Goal: Transaction & Acquisition: Purchase product/service

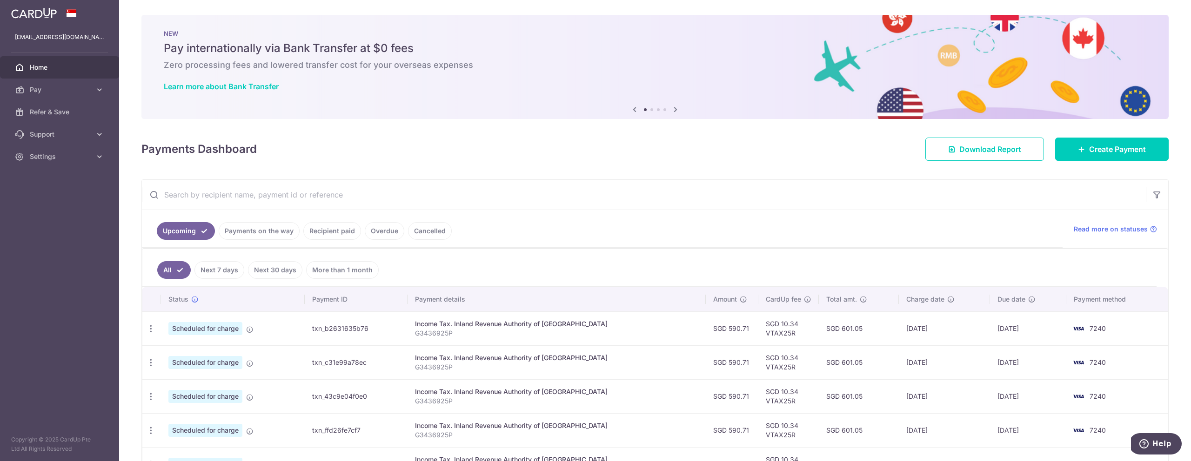
click at [675, 109] on icon at bounding box center [675, 110] width 11 height 12
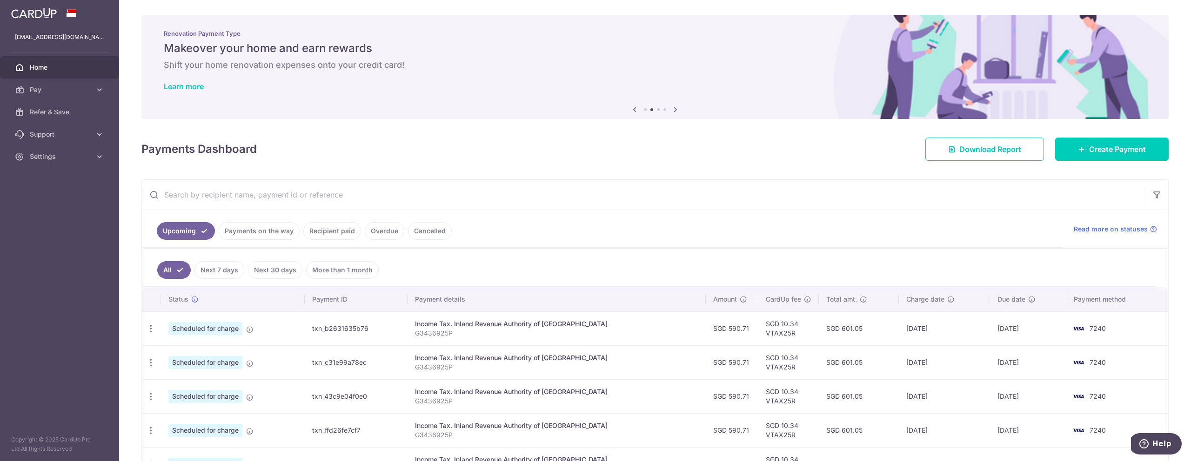
click at [675, 109] on icon at bounding box center [675, 110] width 11 height 12
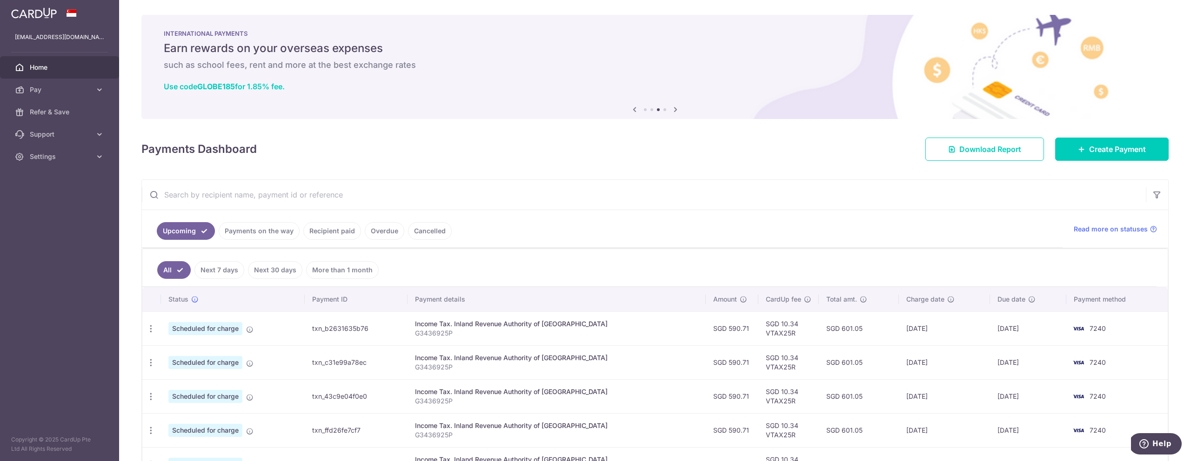
click at [675, 110] on icon at bounding box center [675, 110] width 11 height 12
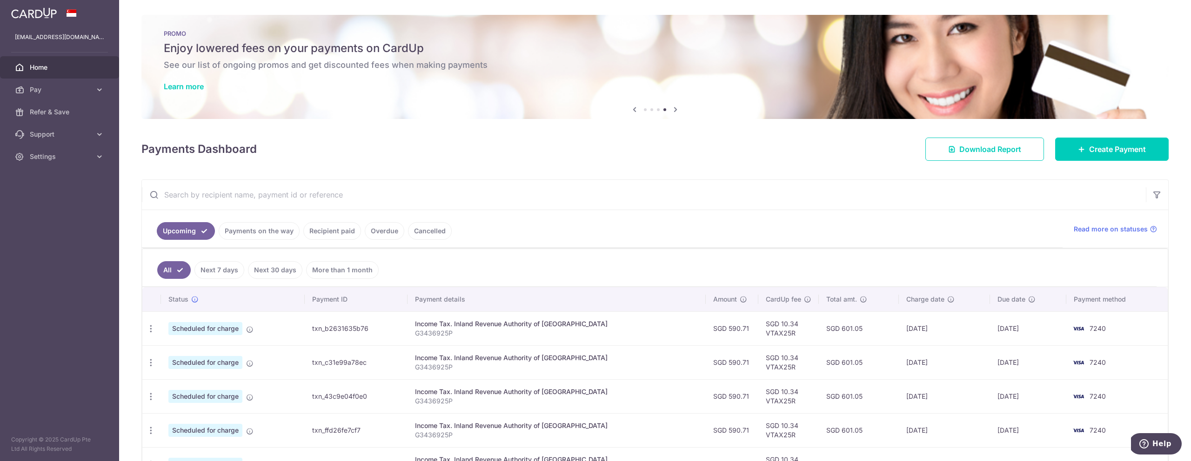
click at [675, 110] on icon at bounding box center [675, 110] width 11 height 12
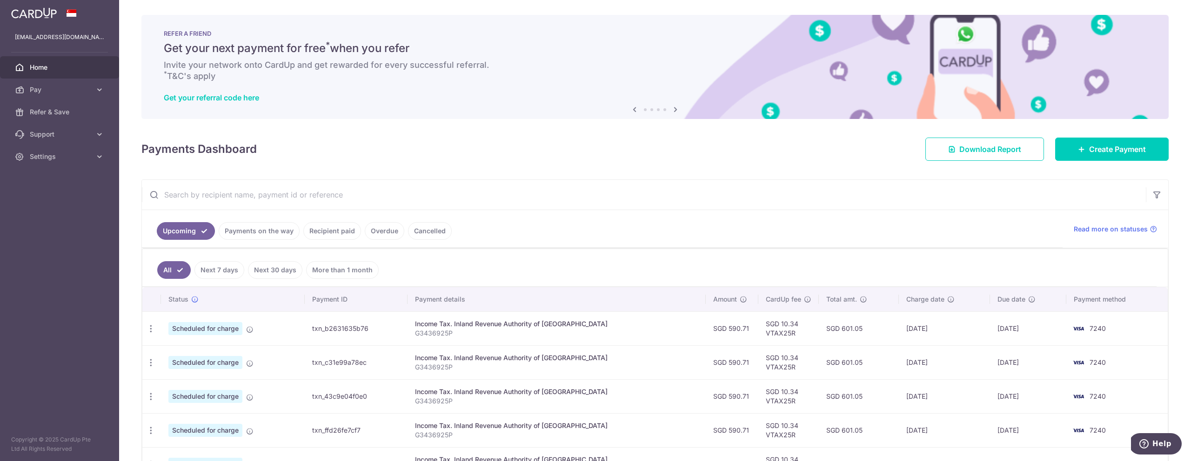
click at [675, 110] on icon at bounding box center [675, 110] width 11 height 12
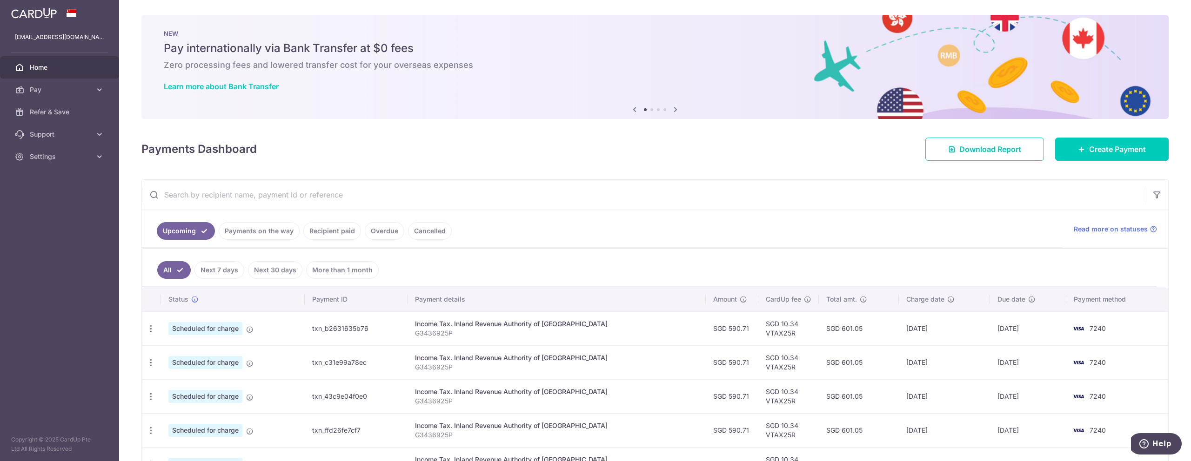
click at [675, 110] on icon at bounding box center [675, 110] width 11 height 12
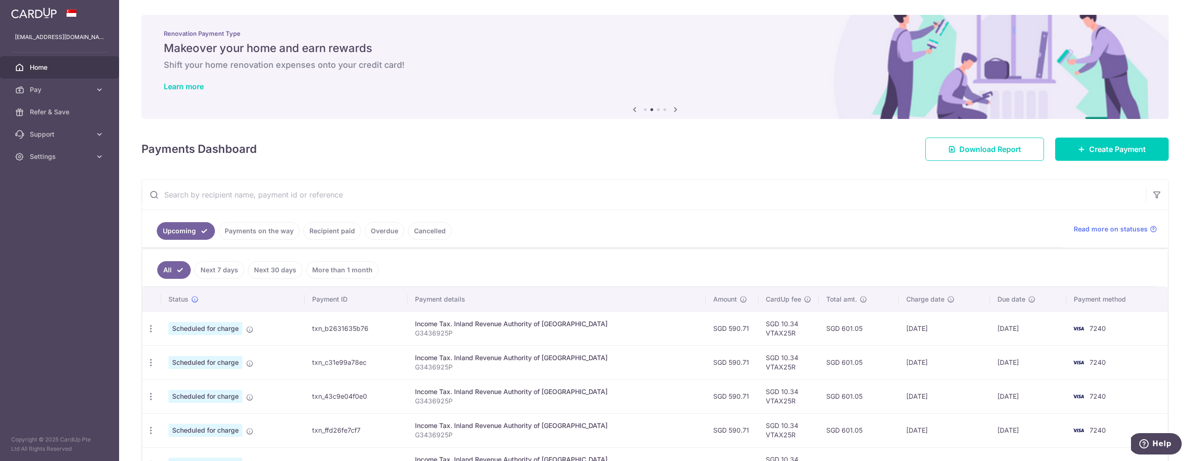
click at [675, 110] on icon at bounding box center [675, 110] width 11 height 12
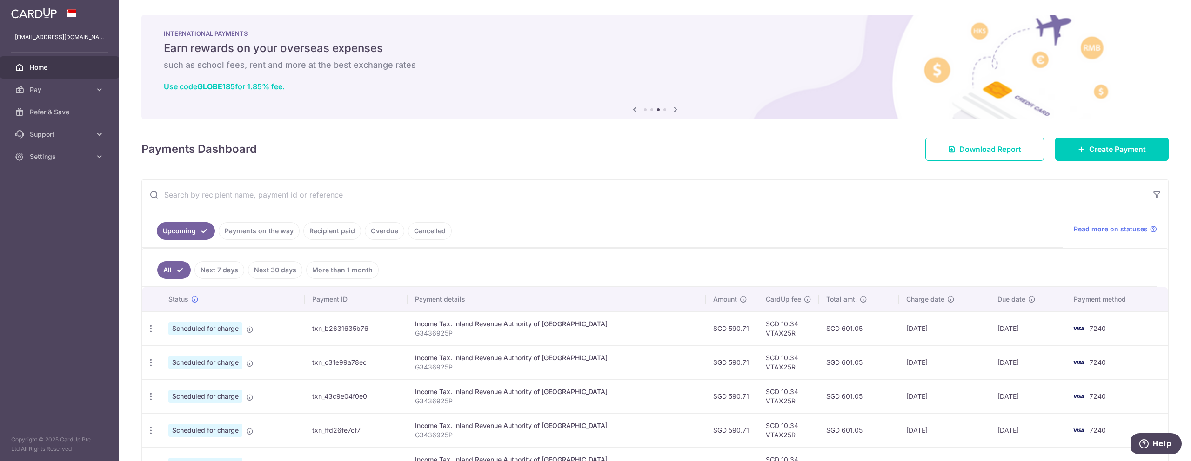
click at [675, 110] on icon at bounding box center [675, 110] width 11 height 12
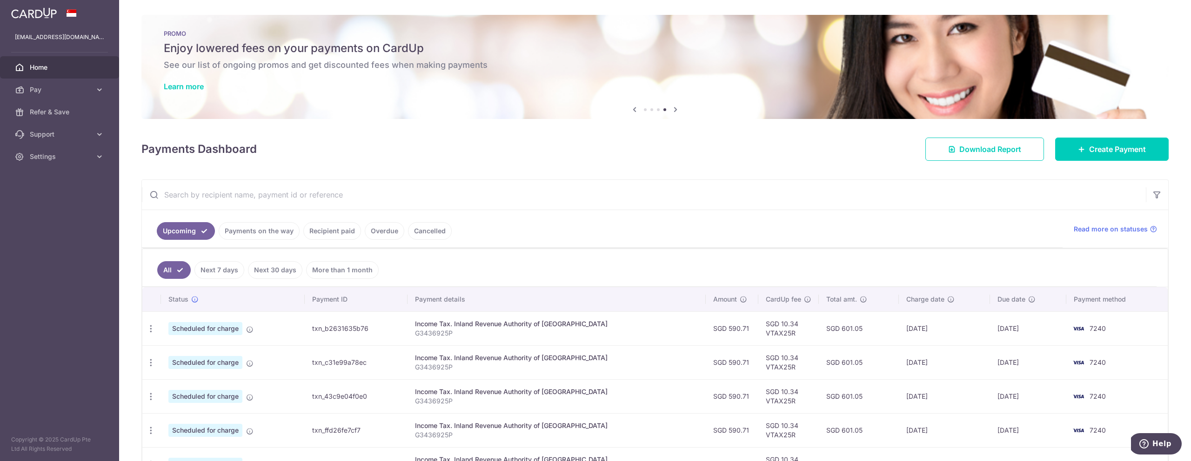
click at [675, 110] on icon at bounding box center [675, 110] width 11 height 12
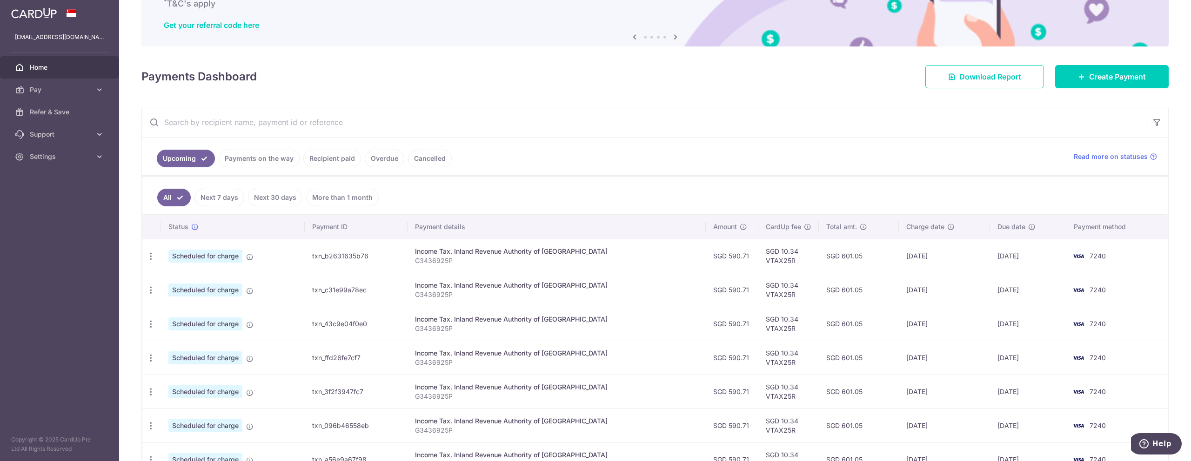
scroll to position [133, 0]
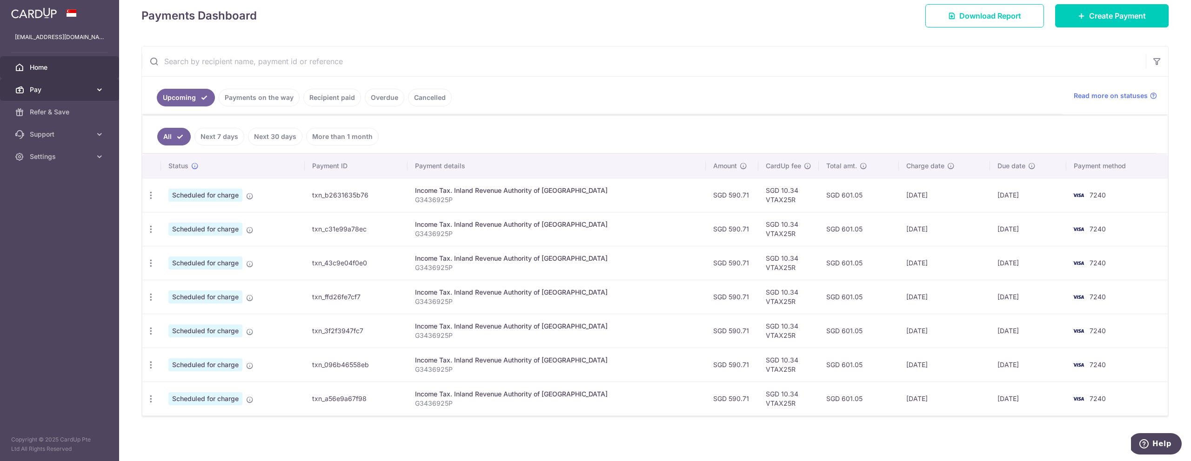
click at [66, 90] on span "Pay" at bounding box center [60, 89] width 61 height 9
click at [65, 89] on span "Pay" at bounding box center [60, 89] width 61 height 9
click at [25, 20] on div at bounding box center [59, 13] width 119 height 26
click at [42, 11] on img at bounding box center [34, 12] width 46 height 11
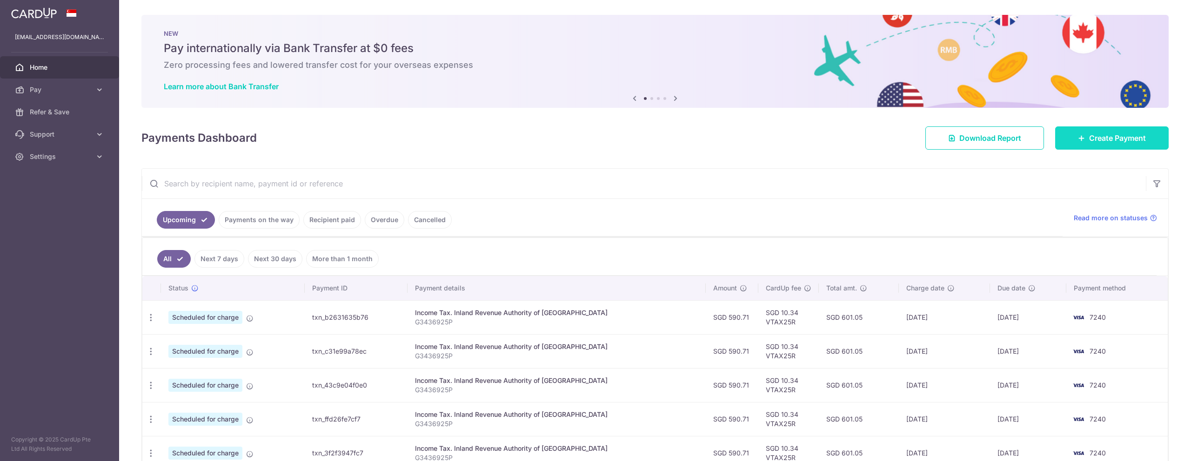
scroll to position [0, 0]
click at [1083, 144] on link "Create Payment" at bounding box center [1111, 138] width 113 height 23
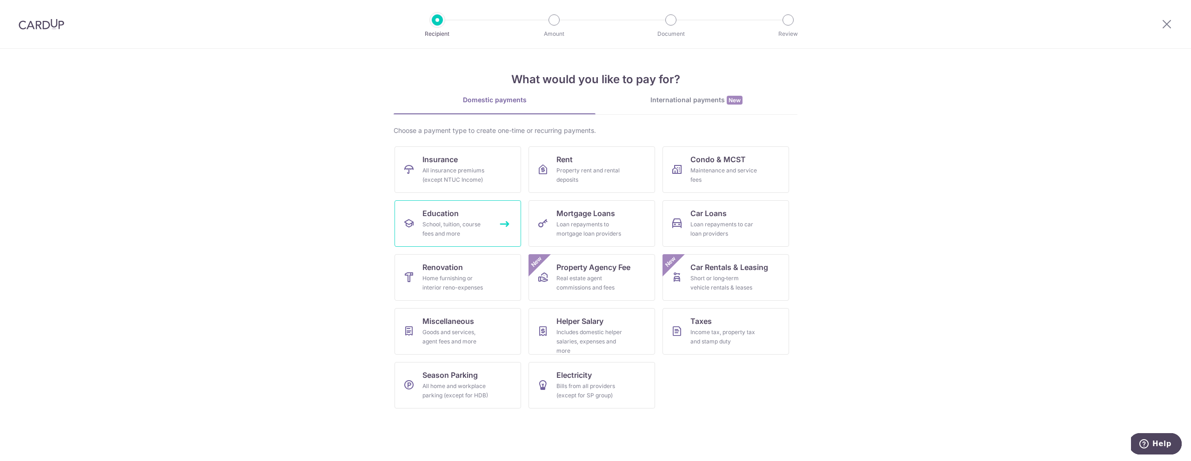
click at [472, 220] on div "School, tuition, course fees and more" at bounding box center [455, 229] width 67 height 19
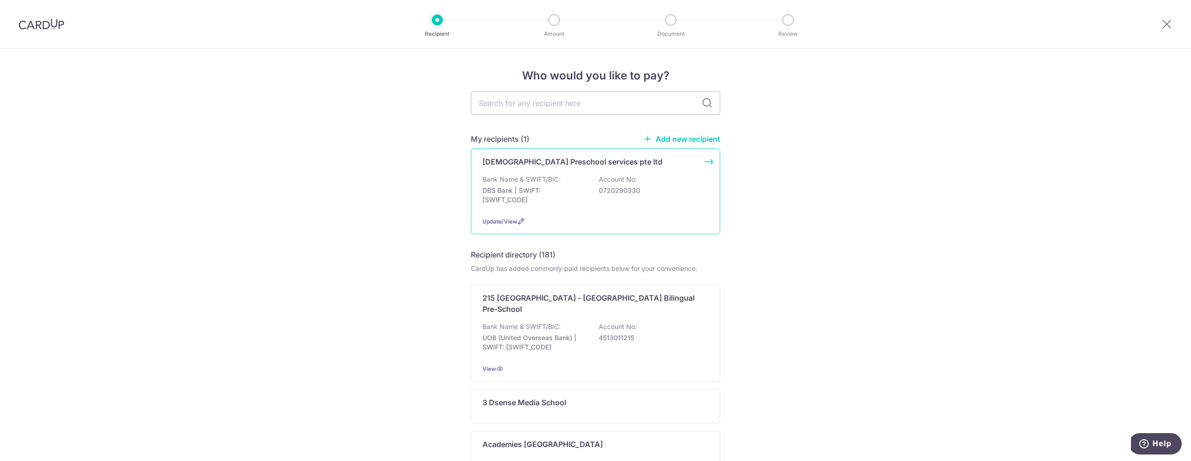
click at [567, 188] on p "DBS Bank | SWIFT: DBSSSGSGXXX" at bounding box center [534, 195] width 104 height 19
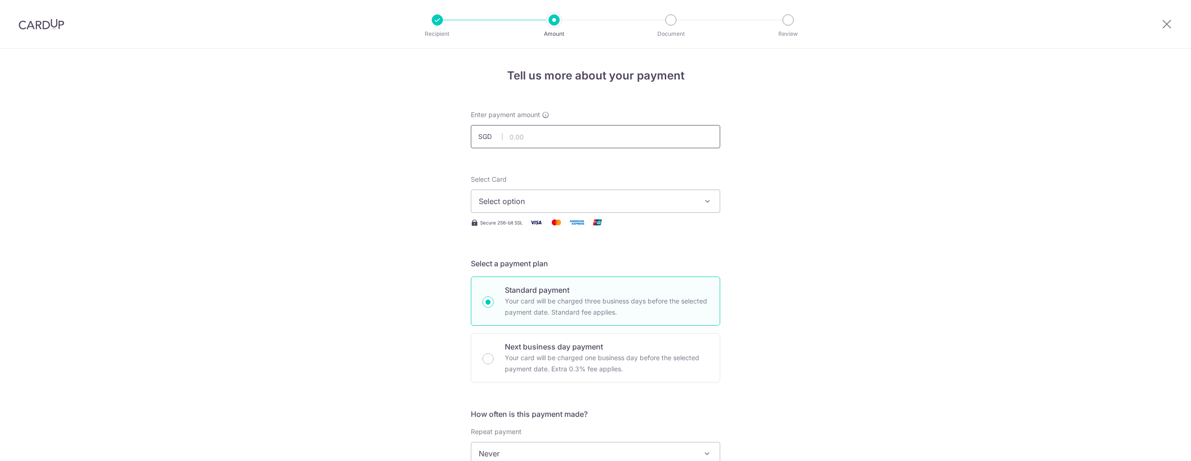
click at [555, 141] on input "text" at bounding box center [595, 136] width 249 height 23
type input "1,450.00"
click at [530, 204] on span "Select option" at bounding box center [587, 201] width 217 height 11
click at [505, 223] on span "Add credit card" at bounding box center [603, 227] width 217 height 9
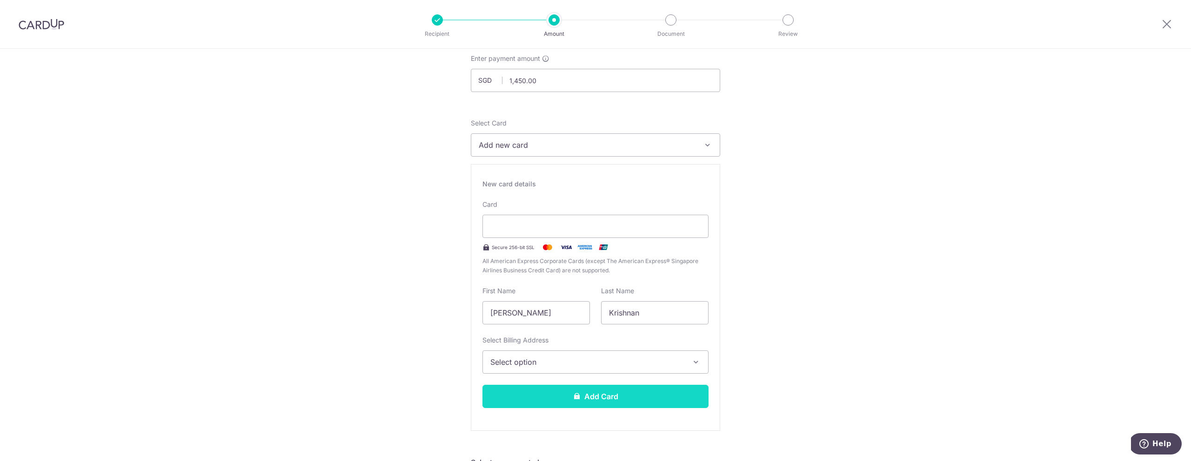
scroll to position [60, 0]
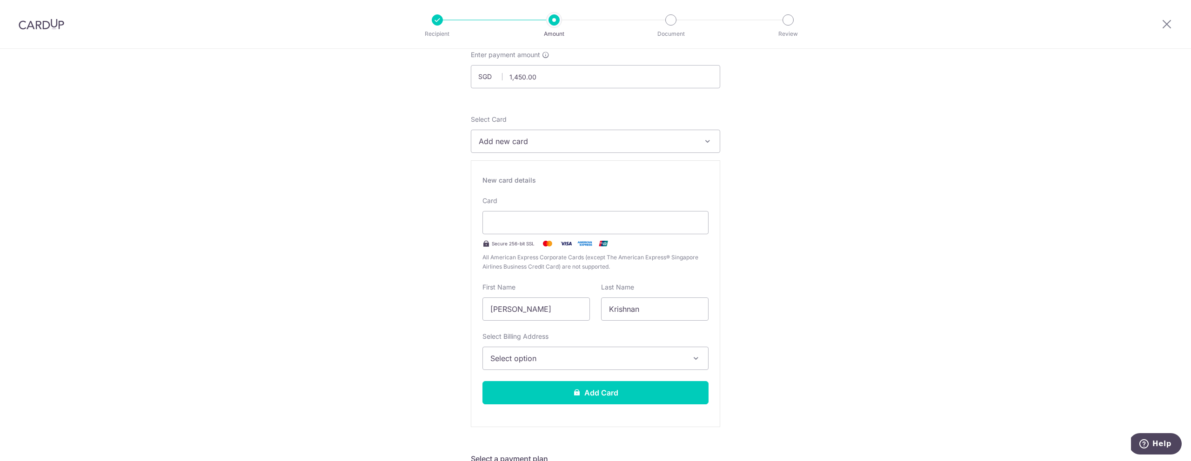
click at [532, 359] on span "Select option" at bounding box center [586, 358] width 193 height 11
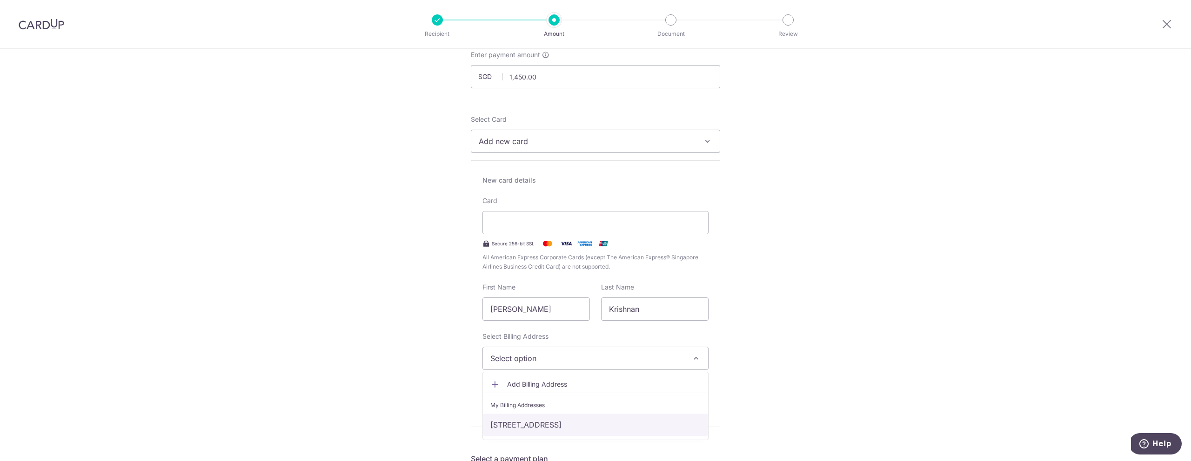
click at [525, 429] on link "18-02, 30 BAYSHORE ROAD, THE BAYSHORE, Singapore, SINGAPORE, Singapore-469974" at bounding box center [595, 425] width 225 height 22
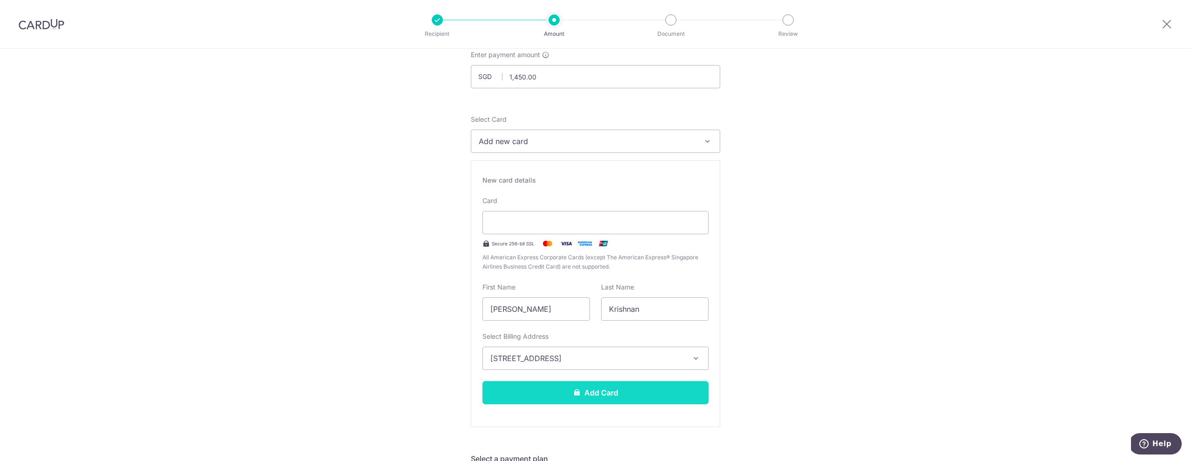
click at [592, 396] on button "Add Card" at bounding box center [595, 392] width 226 height 23
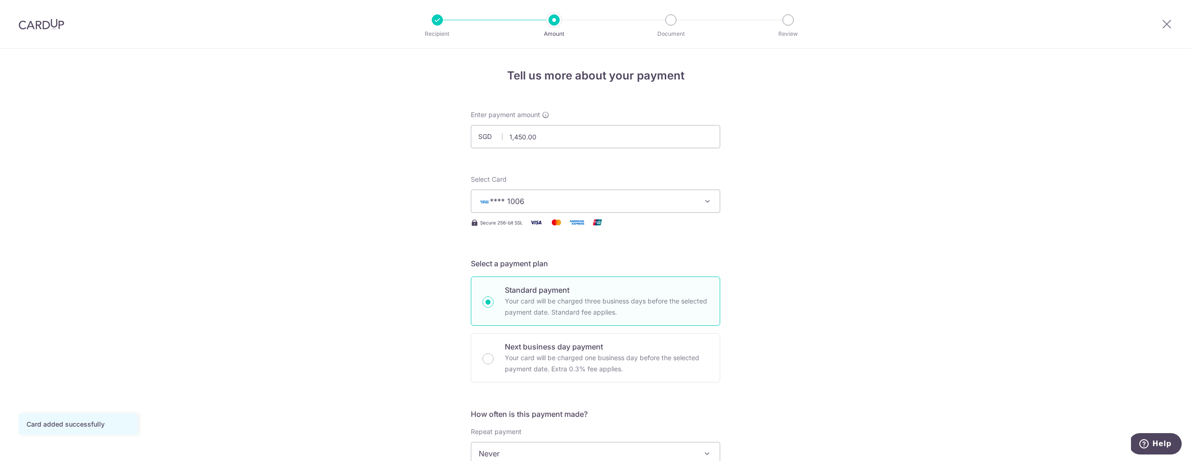
scroll to position [187, 0]
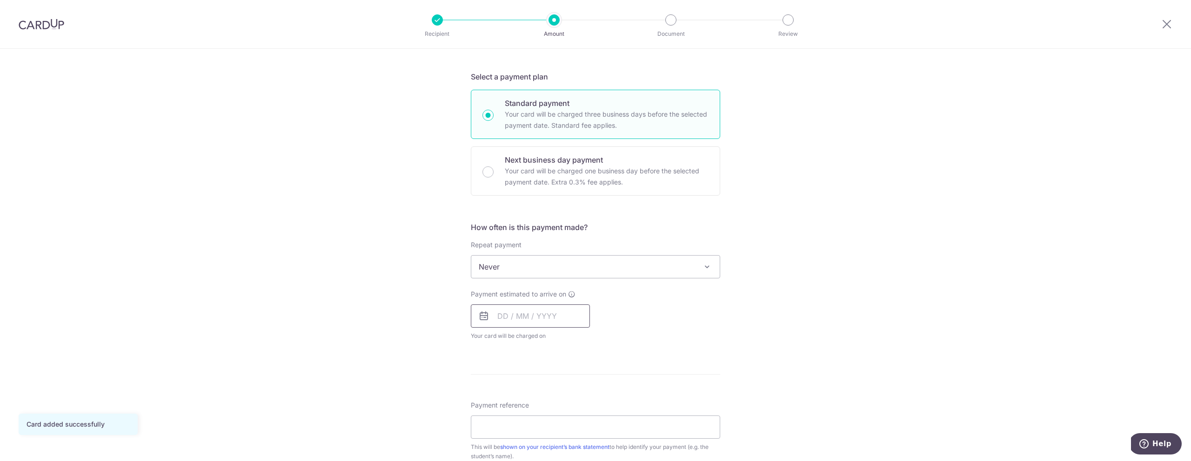
click at [543, 317] on input "text" at bounding box center [530, 316] width 119 height 23
click at [560, 381] on link "4" at bounding box center [564, 382] width 15 height 15
type input "04/09/2025"
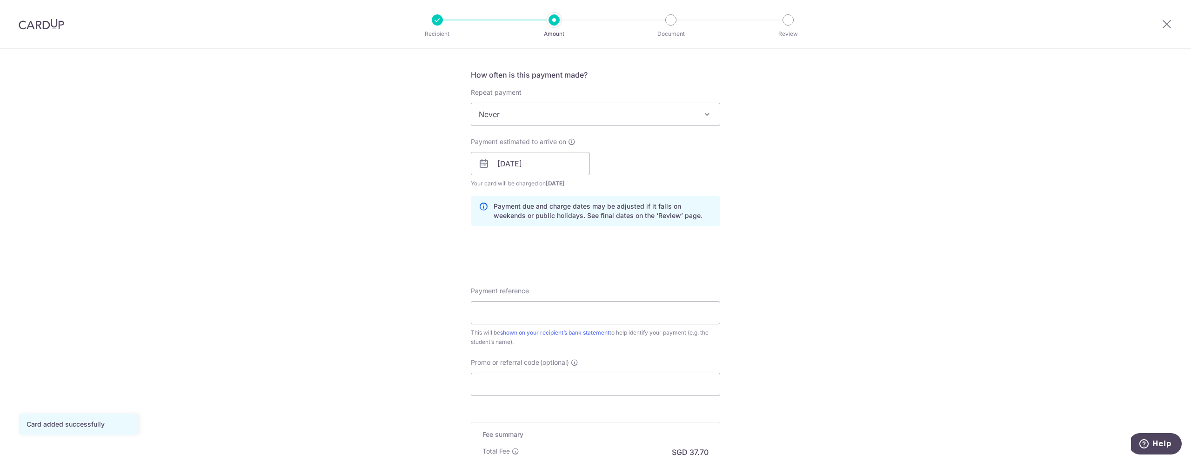
scroll to position [340, 0]
click at [575, 320] on input "Payment reference" at bounding box center [595, 311] width 249 height 23
drag, startPoint x: 582, startPoint y: 314, endPoint x: 455, endPoint y: 309, distance: 126.6
click at [455, 309] on div "Tell us more about your payment Enter payment amount SGD 1,450.00 1450.00 Card …" at bounding box center [595, 148] width 1191 height 880
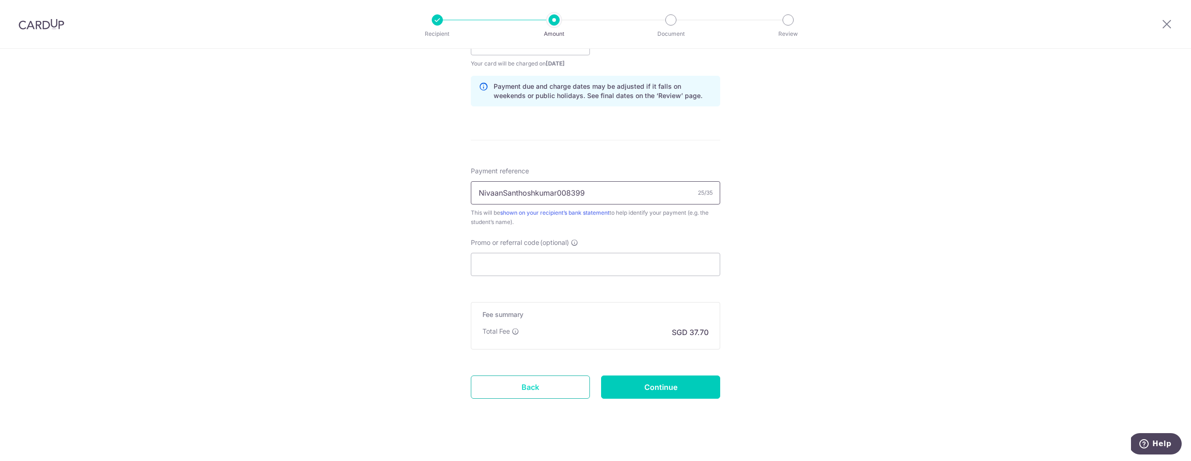
scroll to position [467, 0]
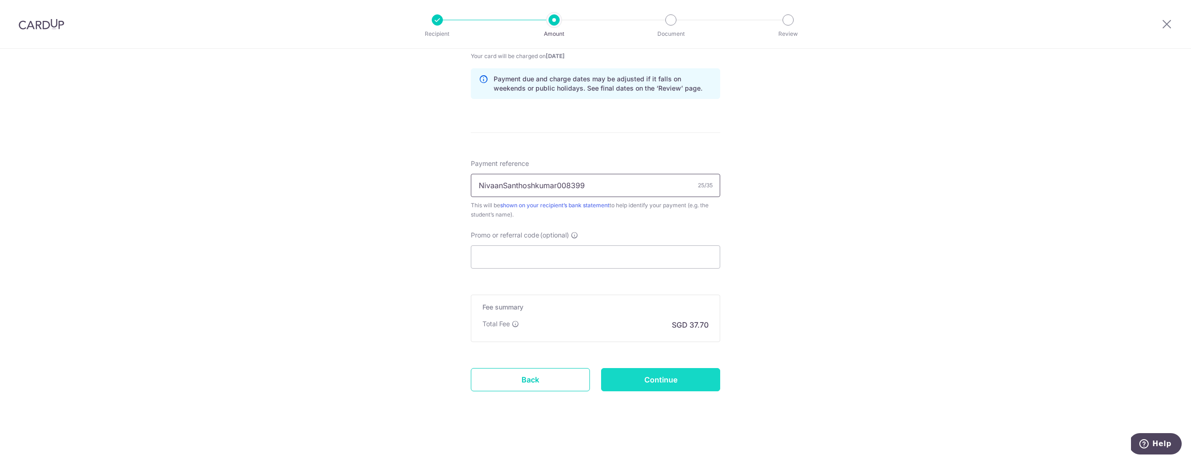
type input "NivaanSanthoshkumar008399"
click at [640, 383] on input "Continue" at bounding box center [660, 379] width 119 height 23
type input "Create Schedule"
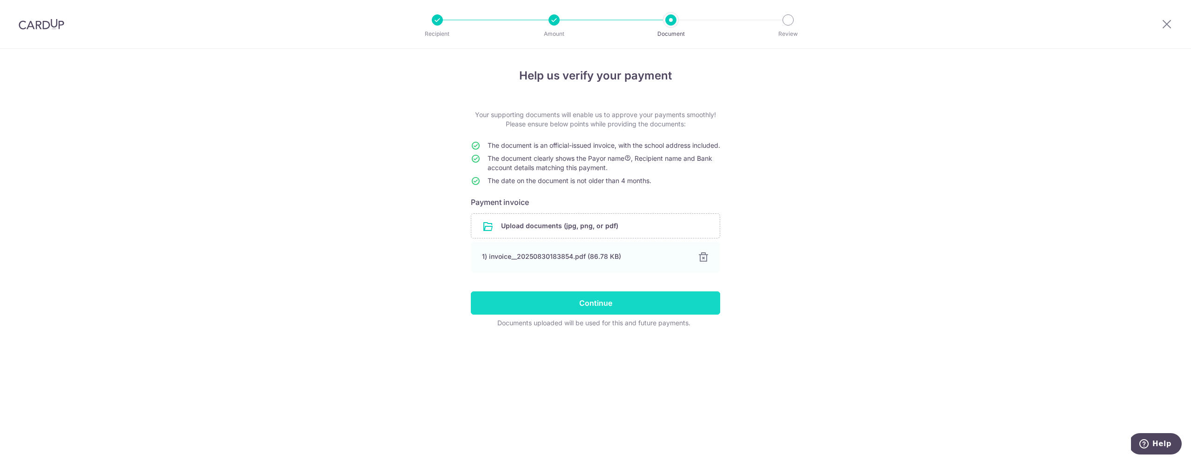
click at [593, 315] on input "Continue" at bounding box center [595, 303] width 249 height 23
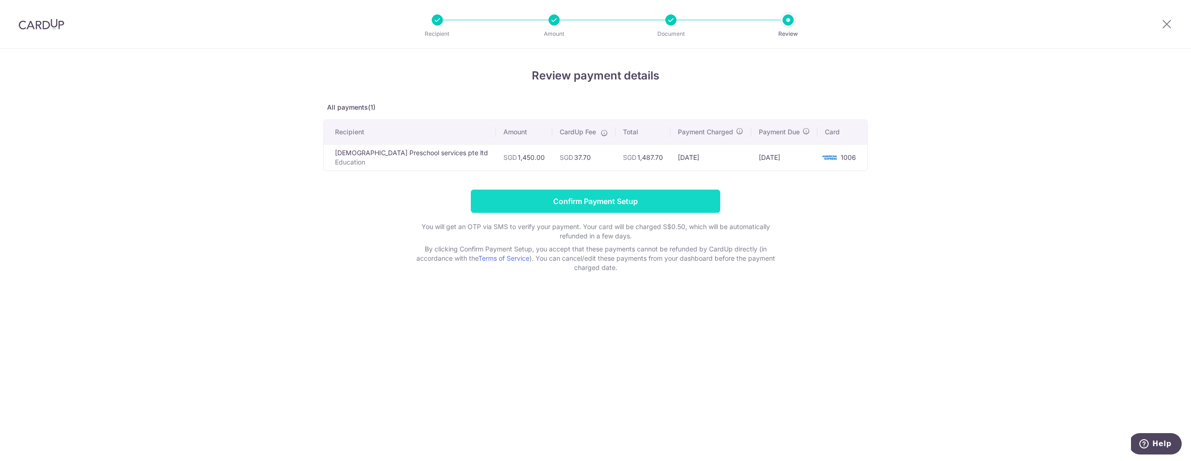
click at [599, 198] on input "Confirm Payment Setup" at bounding box center [595, 201] width 249 height 23
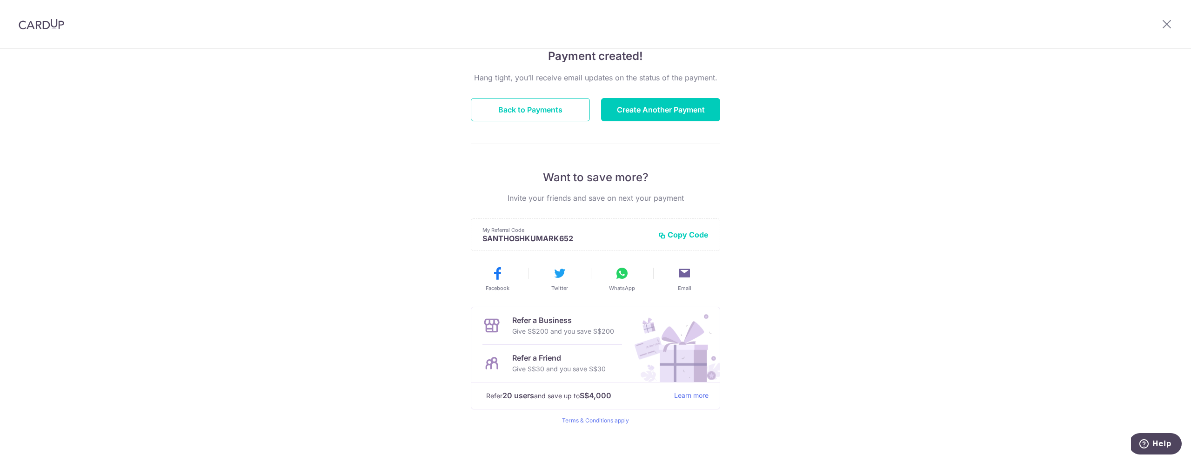
scroll to position [84, 0]
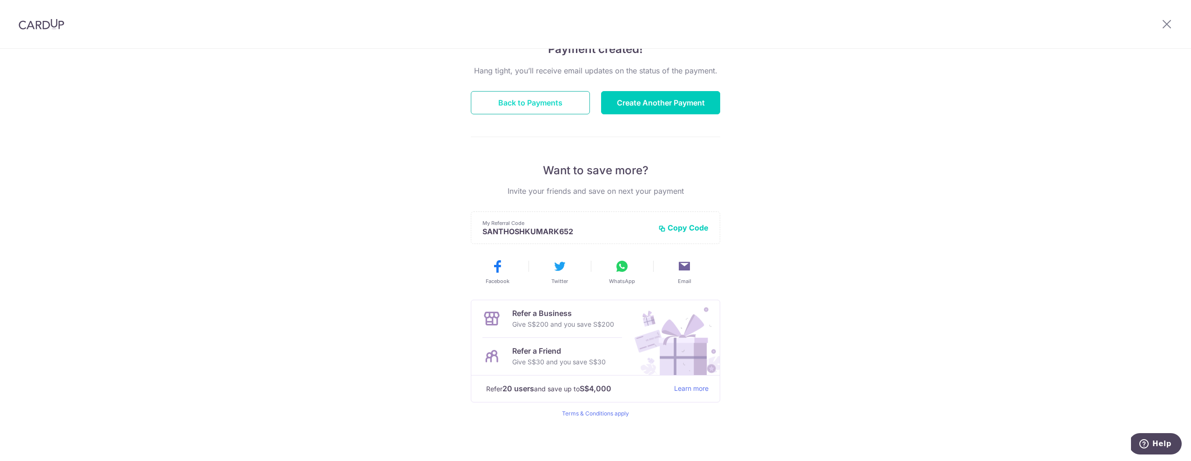
click at [519, 104] on button "Back to Payments" at bounding box center [530, 102] width 119 height 23
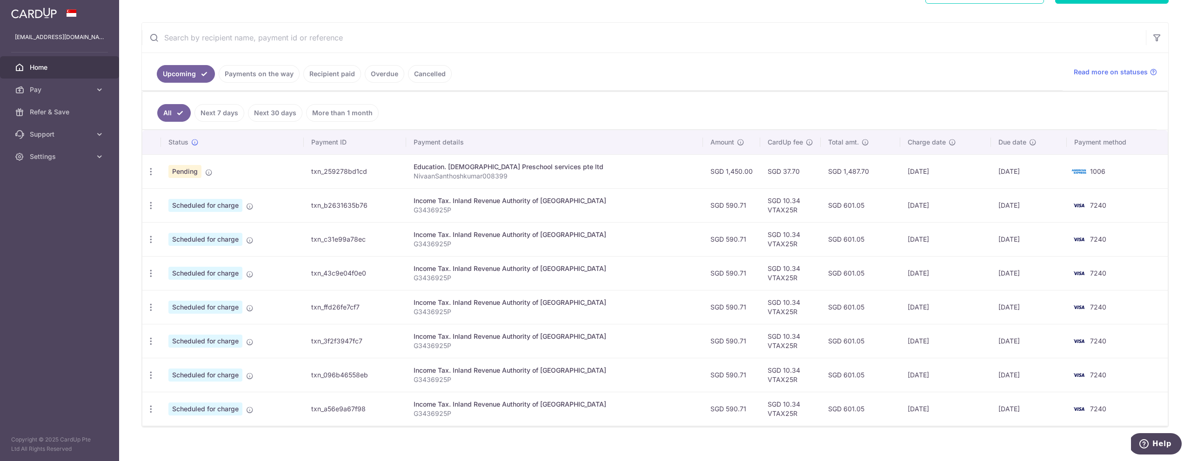
scroll to position [167, 0]
